Goal: Task Accomplishment & Management: Use online tool/utility

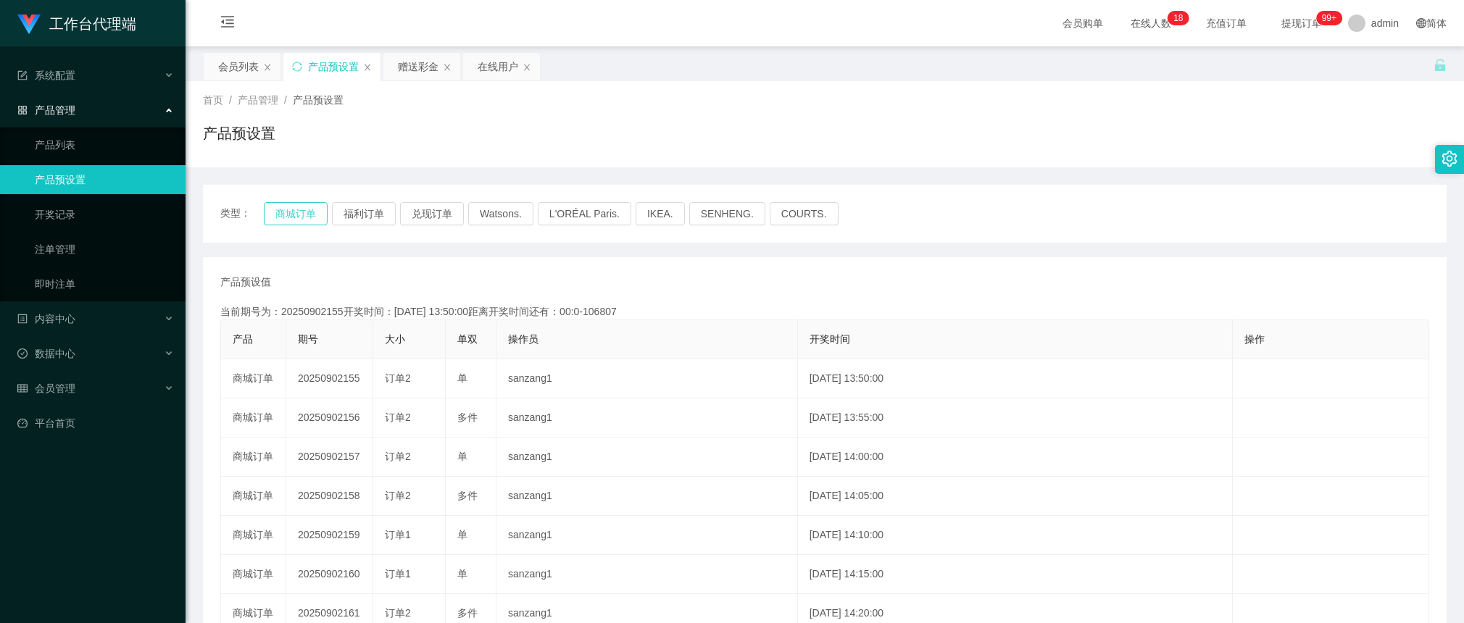
click at [283, 207] on button "商城订单" at bounding box center [296, 213] width 64 height 23
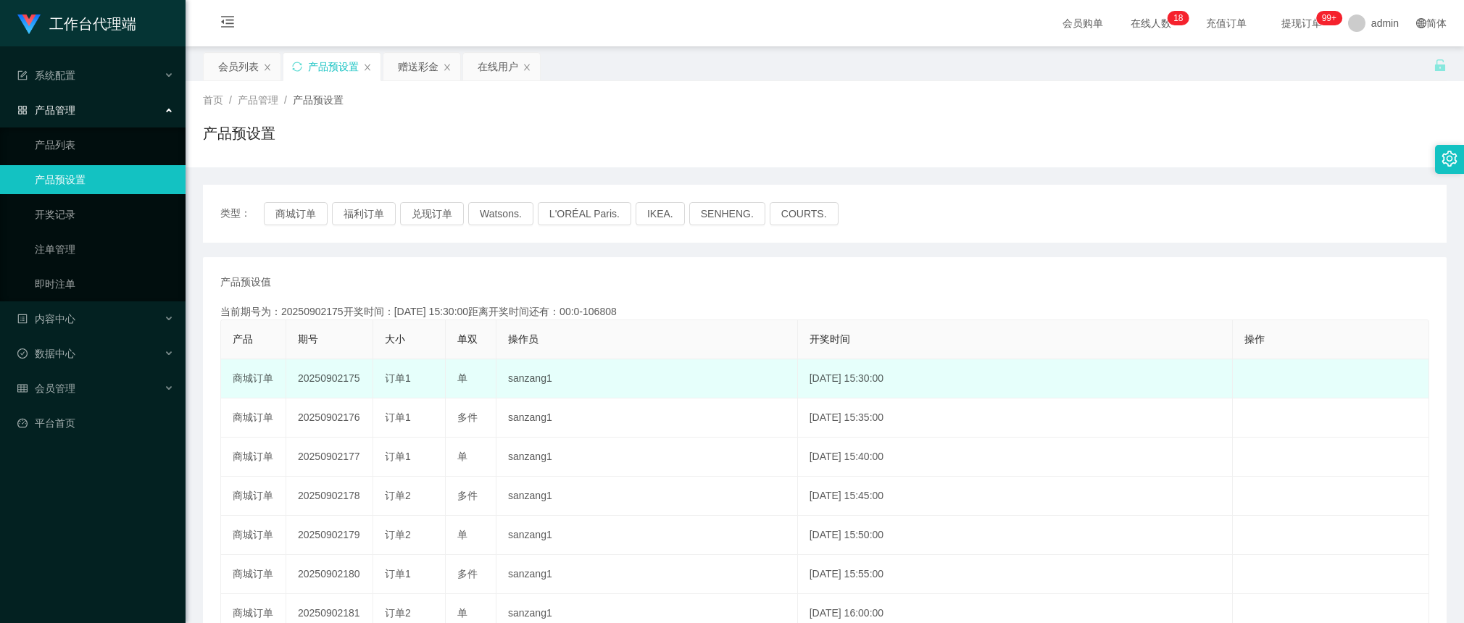
click at [304, 383] on td "20250902175" at bounding box center [329, 379] width 87 height 39
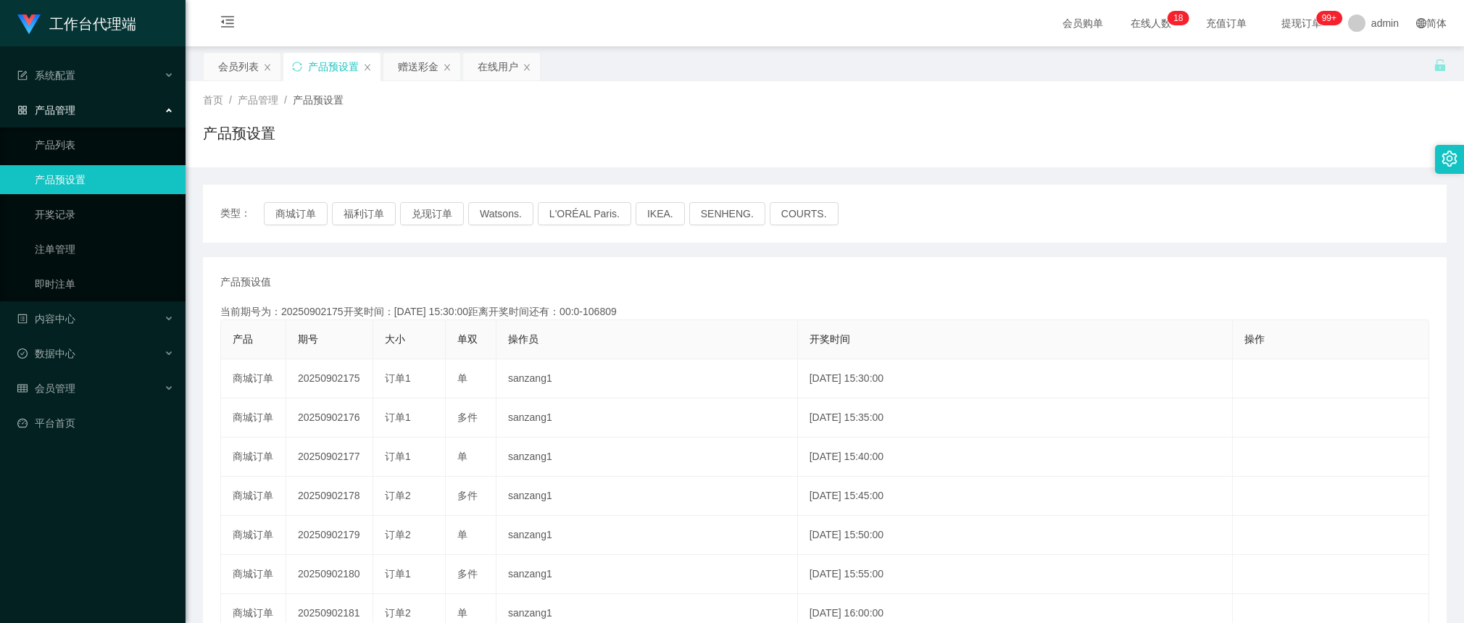
copy td "20250902175"
click at [412, 64] on div "赠送彩金" at bounding box center [418, 67] width 41 height 28
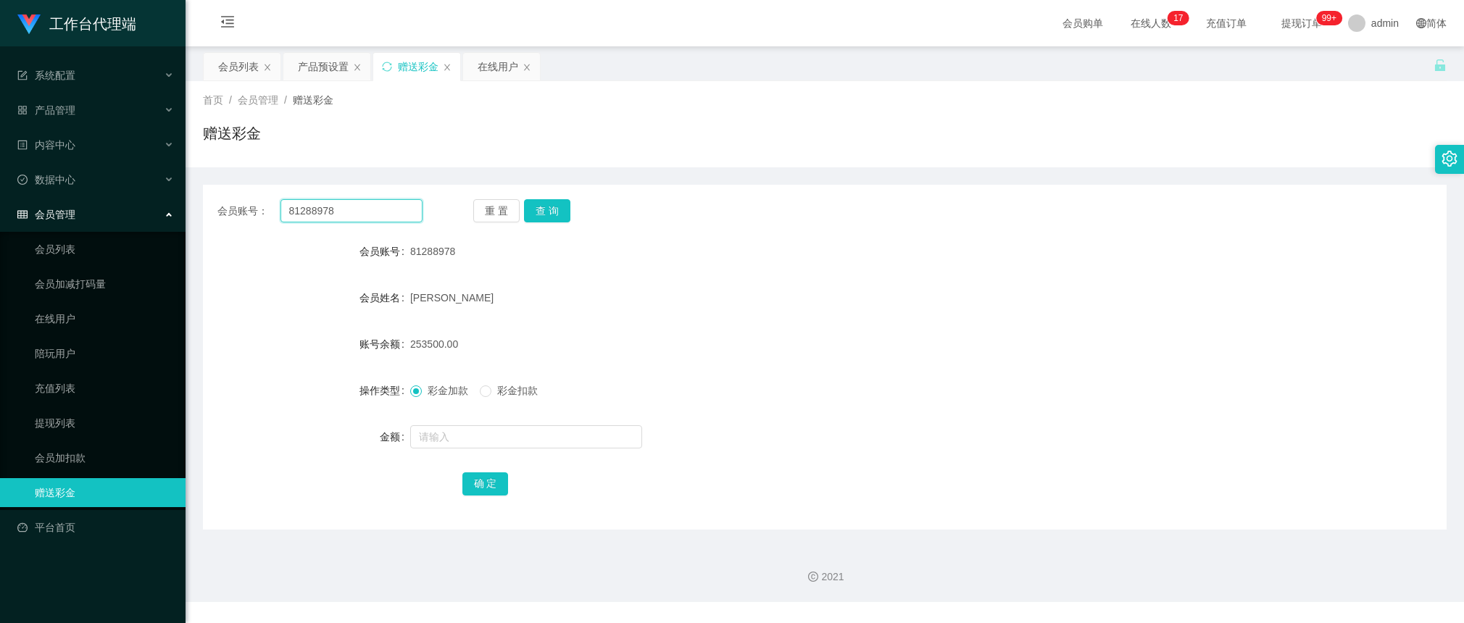
click at [355, 220] on input "81288978" at bounding box center [352, 210] width 142 height 23
paste input "Linsiewchoo"
type input "Linsiewchoo"
click at [544, 218] on button "查 询" at bounding box center [547, 210] width 46 height 23
click at [557, 211] on button "查 询" at bounding box center [547, 210] width 46 height 23
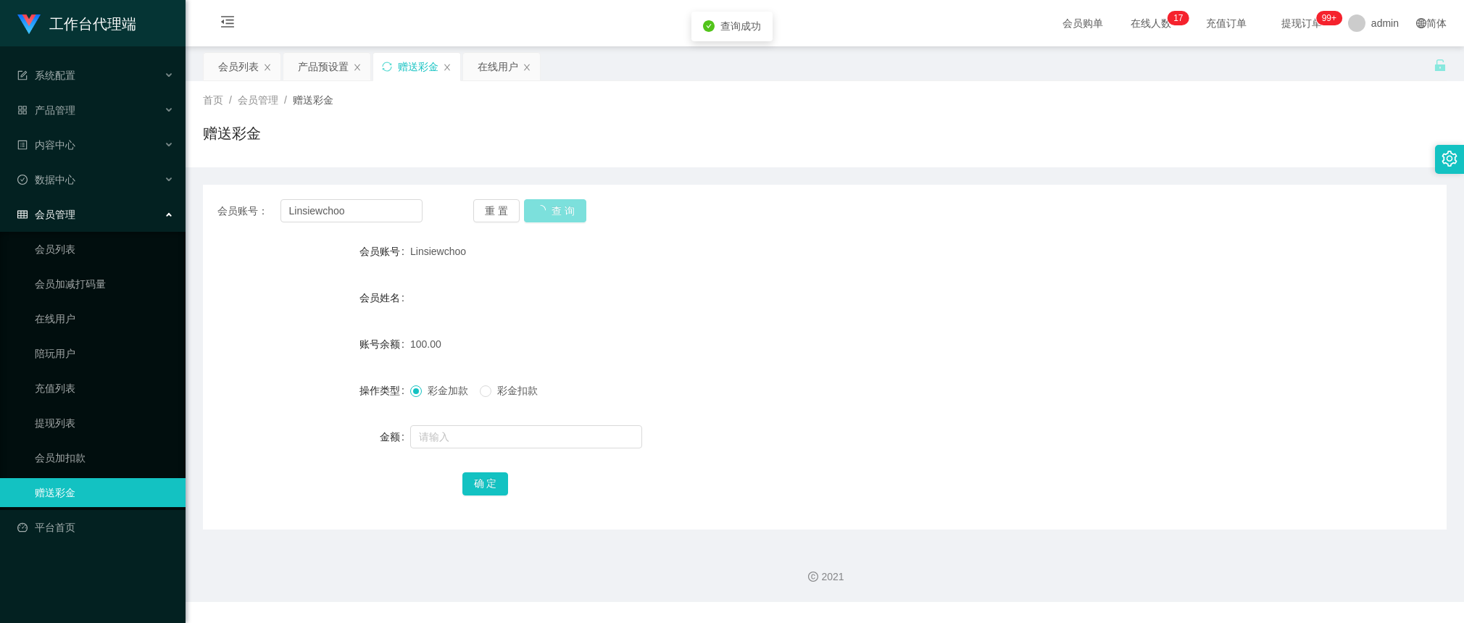
click at [557, 211] on button "查 询" at bounding box center [555, 210] width 62 height 23
click at [552, 215] on button "查 询" at bounding box center [547, 210] width 46 height 23
click at [552, 215] on div "重 置 查 询" at bounding box center [575, 210] width 205 height 23
click at [556, 212] on button "查 询" at bounding box center [547, 210] width 46 height 23
drag, startPoint x: 574, startPoint y: 267, endPoint x: 555, endPoint y: 214, distance: 56.4
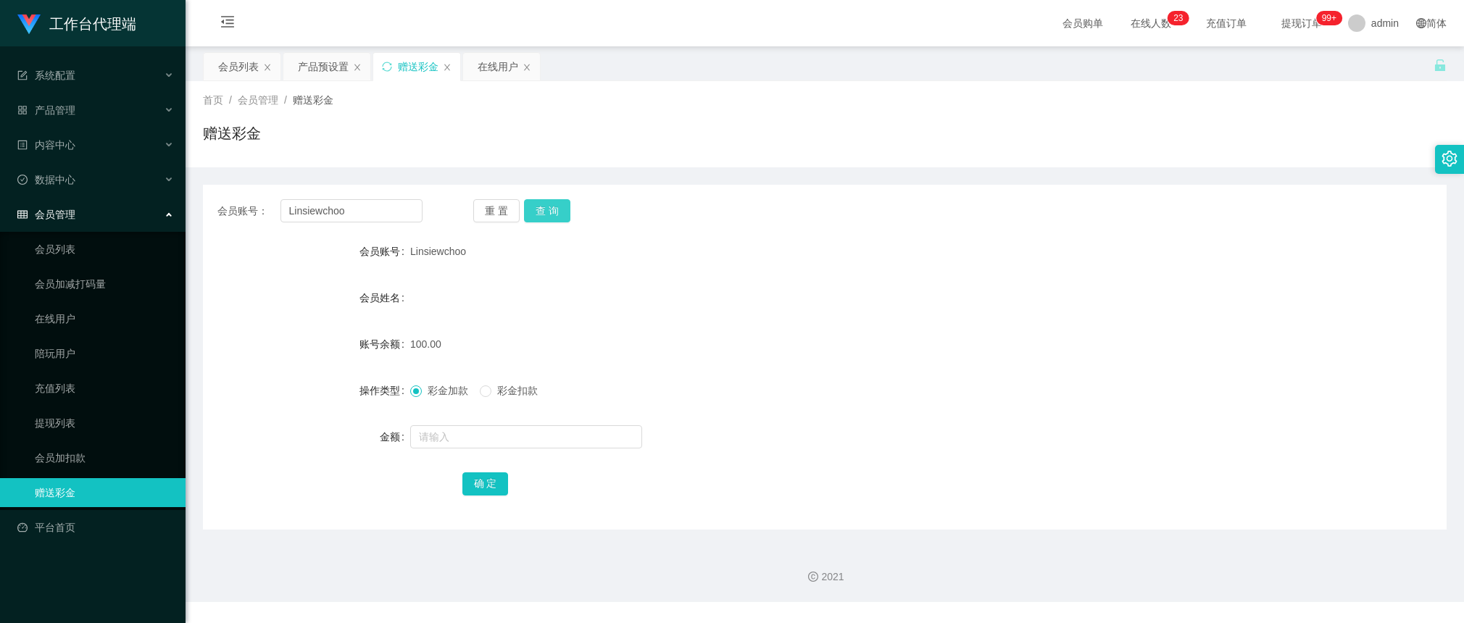
click at [573, 266] on form "会员账号 Linsiewchoo 会员姓名 账号余额 100.00 操作类型 彩金加款 彩金扣款 金额 确 定" at bounding box center [825, 367] width 1244 height 261
click at [553, 212] on button "查 询" at bounding box center [547, 210] width 46 height 23
click at [563, 226] on div "会员账号： [PERSON_NAME] 重 置 查 询 会员账号 Linsiewchoo 会员姓名 账号余额 100.00 操作类型 彩金加款 彩金扣款 金额…" at bounding box center [825, 357] width 1244 height 345
click at [548, 207] on button "查 询" at bounding box center [547, 210] width 46 height 23
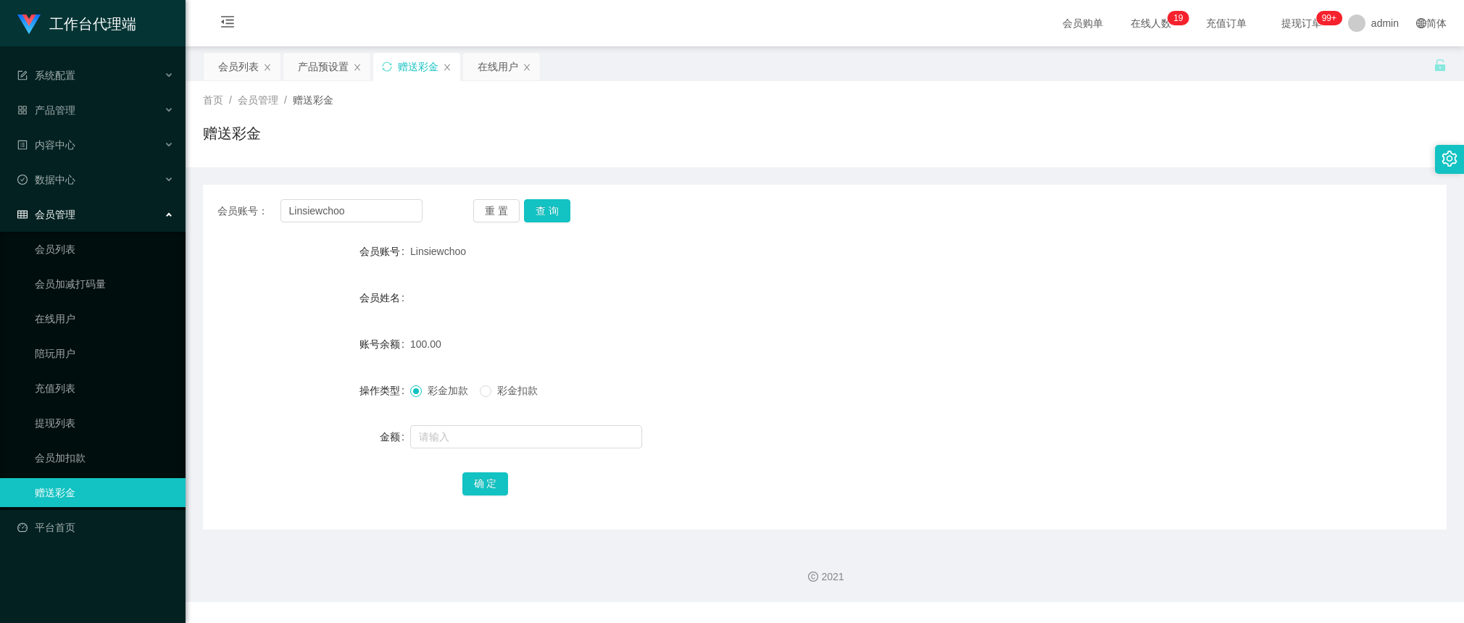
drag, startPoint x: 580, startPoint y: 288, endPoint x: 557, endPoint y: 250, distance: 44.3
click at [580, 281] on form "会员账号 Linsiewchoo 会员姓名 账号余额 100.00 操作类型 彩金加款 彩金扣款 金额 确 定" at bounding box center [825, 367] width 1244 height 261
click at [533, 219] on button "查 询" at bounding box center [547, 210] width 46 height 23
click at [551, 203] on button "查 询" at bounding box center [547, 210] width 46 height 23
click at [551, 204] on button "查 询" at bounding box center [547, 210] width 46 height 23
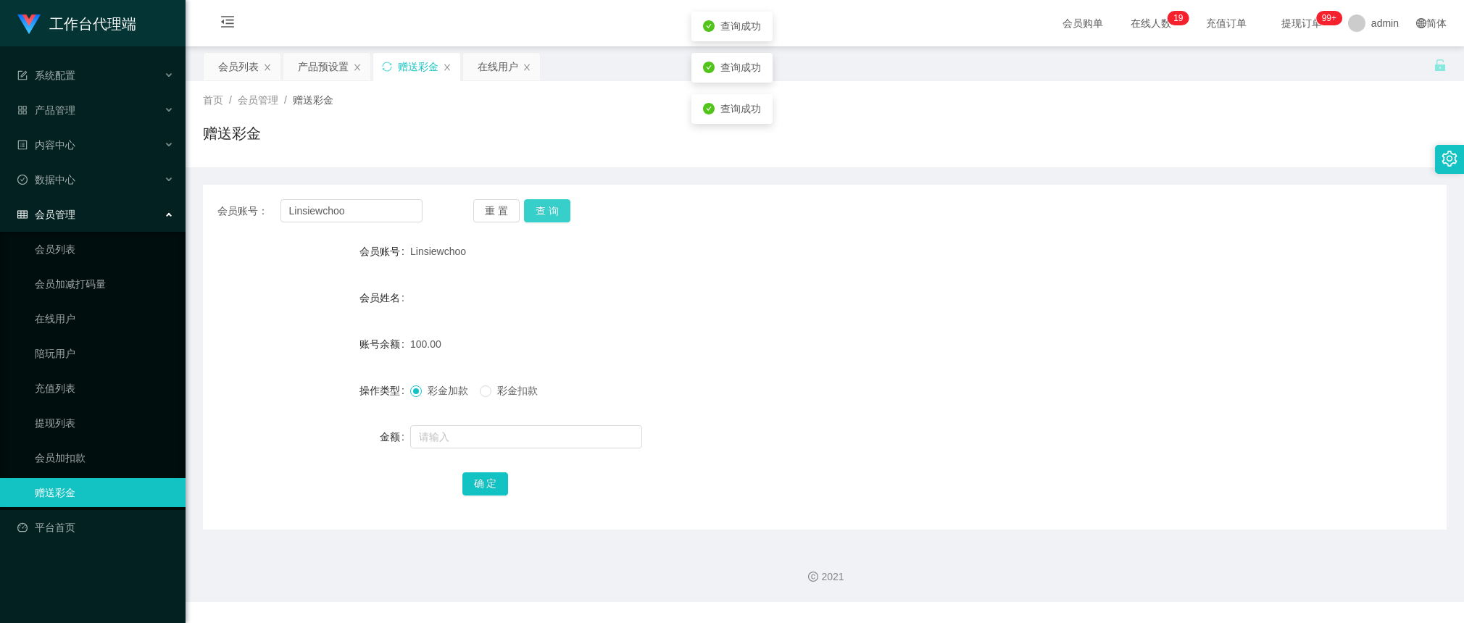
click at [552, 204] on button "查 询" at bounding box center [547, 210] width 46 height 23
click at [577, 229] on div "会员账号： [PERSON_NAME] 重 置 查 询 会员账号 Linsiewchoo 会员姓名 账号余额 100.00 操作类型 彩金加款 彩金扣款 金额…" at bounding box center [825, 357] width 1244 height 345
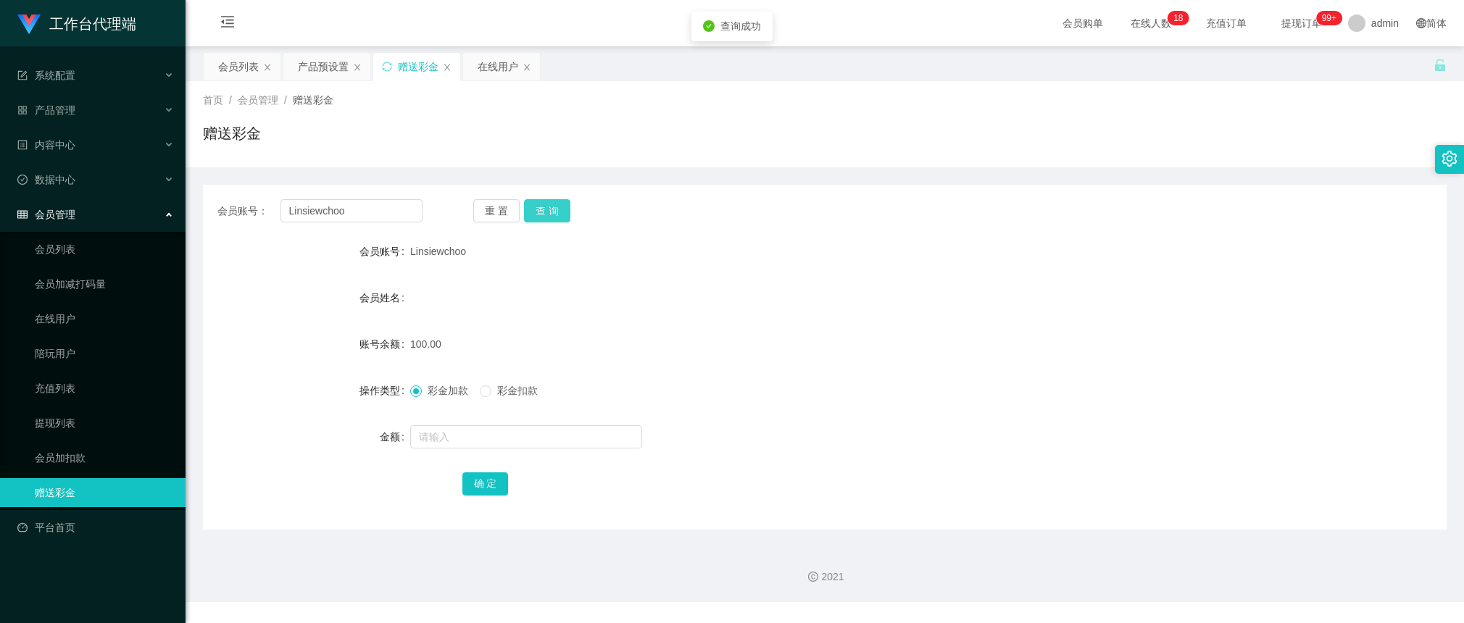
click at [549, 207] on button "查 询" at bounding box center [547, 210] width 46 height 23
click at [544, 204] on button "查 询" at bounding box center [547, 210] width 46 height 23
click at [558, 222] on button "查 询" at bounding box center [547, 210] width 46 height 23
click at [558, 222] on button "查 询" at bounding box center [555, 210] width 62 height 23
click at [558, 222] on button "查 询" at bounding box center [547, 210] width 46 height 23
